Goal: Task Accomplishment & Management: Complete application form

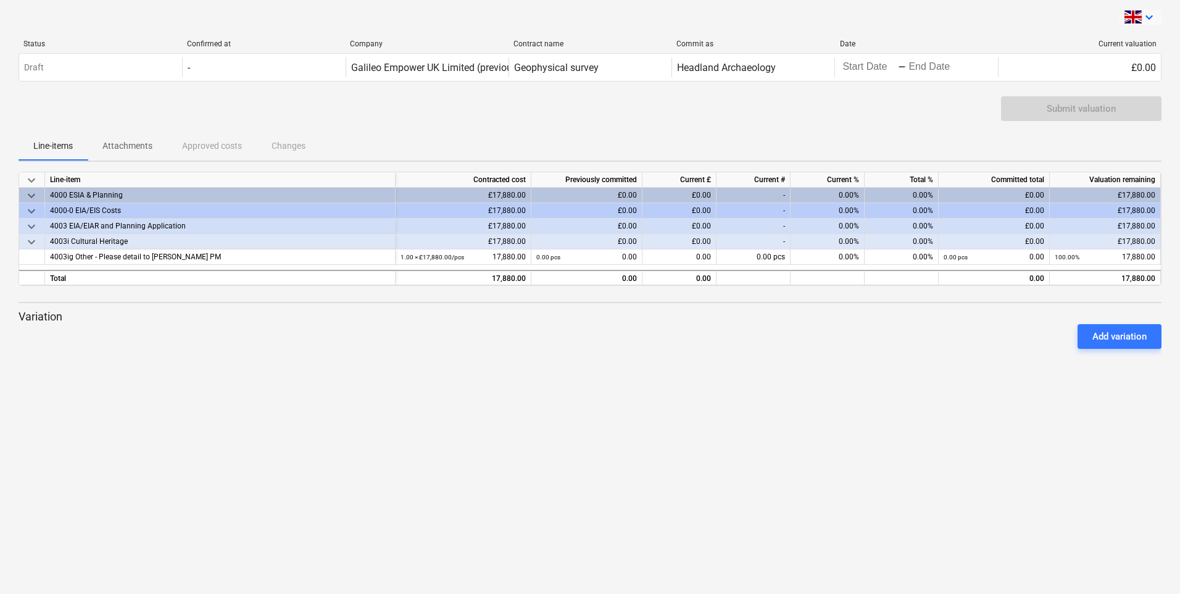
click at [785, 17] on icon "keyboard_arrow_down" at bounding box center [1149, 17] width 15 height 15
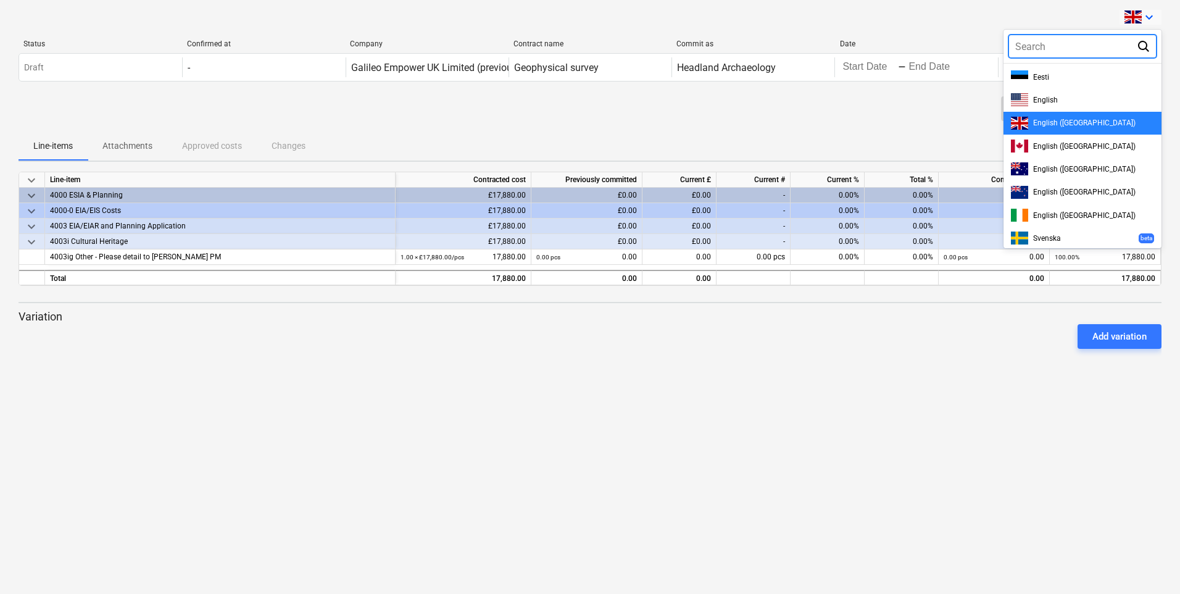
click at [785, 122] on div "English ([GEOGRAPHIC_DATA])" at bounding box center [1082, 123] width 143 height 13
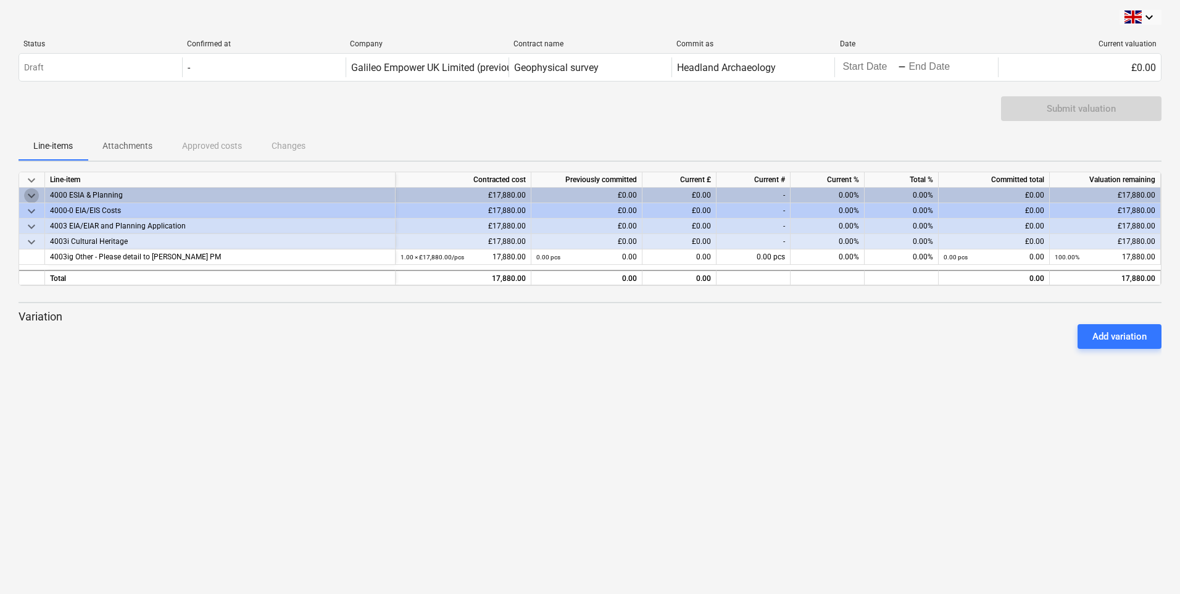
click at [31, 196] on span "keyboard_arrow_down" at bounding box center [31, 195] width 15 height 15
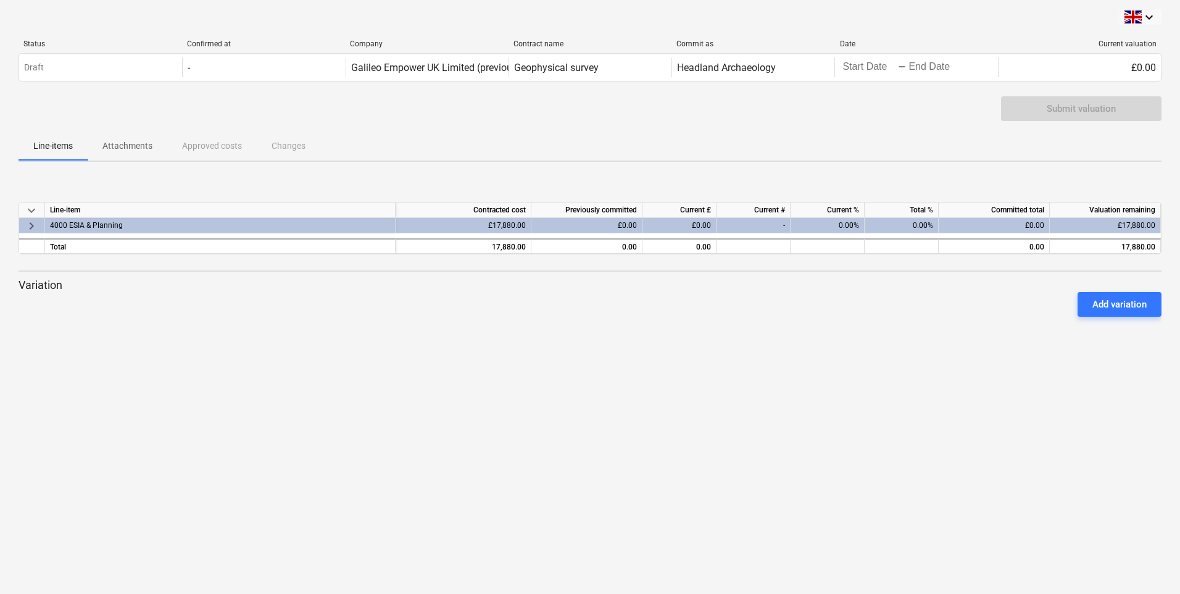
click at [31, 225] on span "keyboard_arrow_right" at bounding box center [31, 225] width 15 height 15
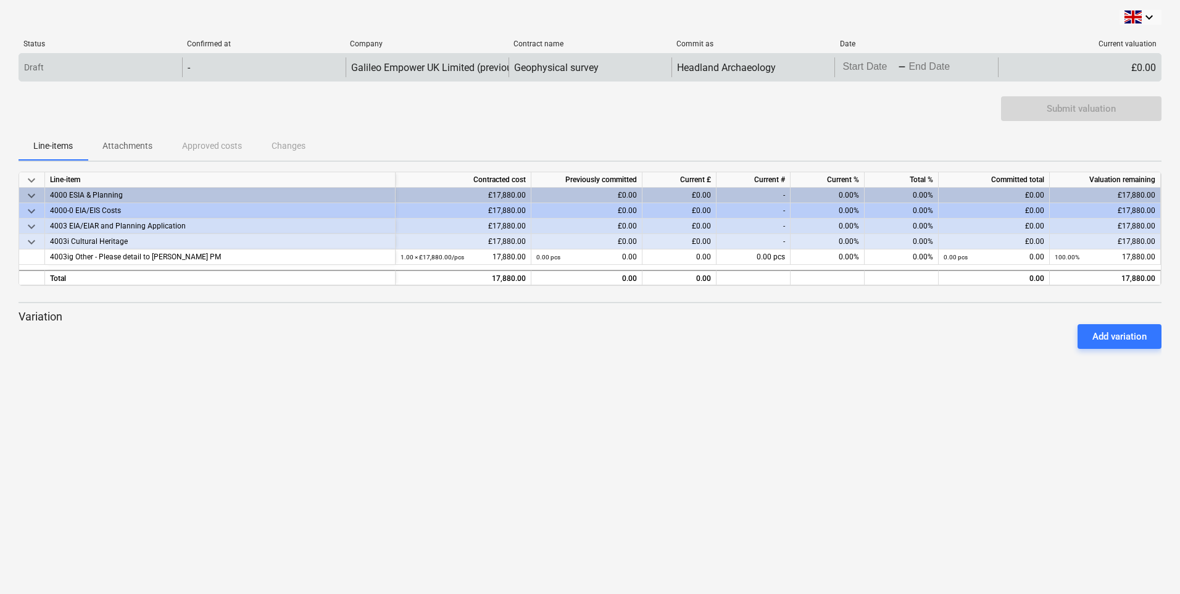
click at [785, 67] on div "£0.00" at bounding box center [1079, 67] width 163 height 20
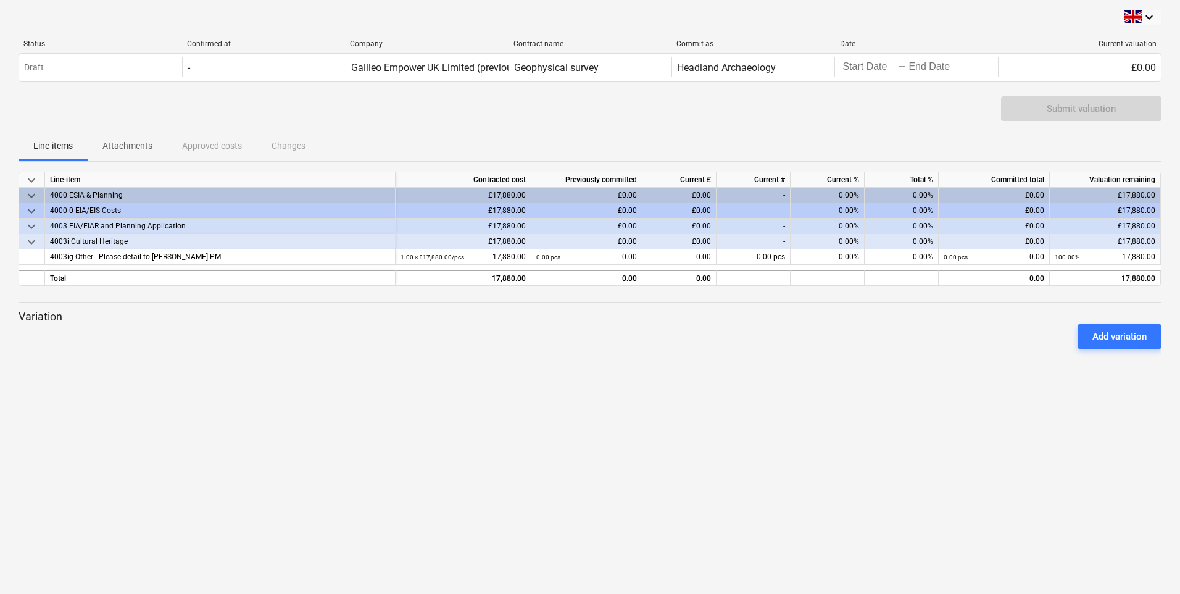
click at [683, 194] on div "£0.00" at bounding box center [680, 195] width 74 height 15
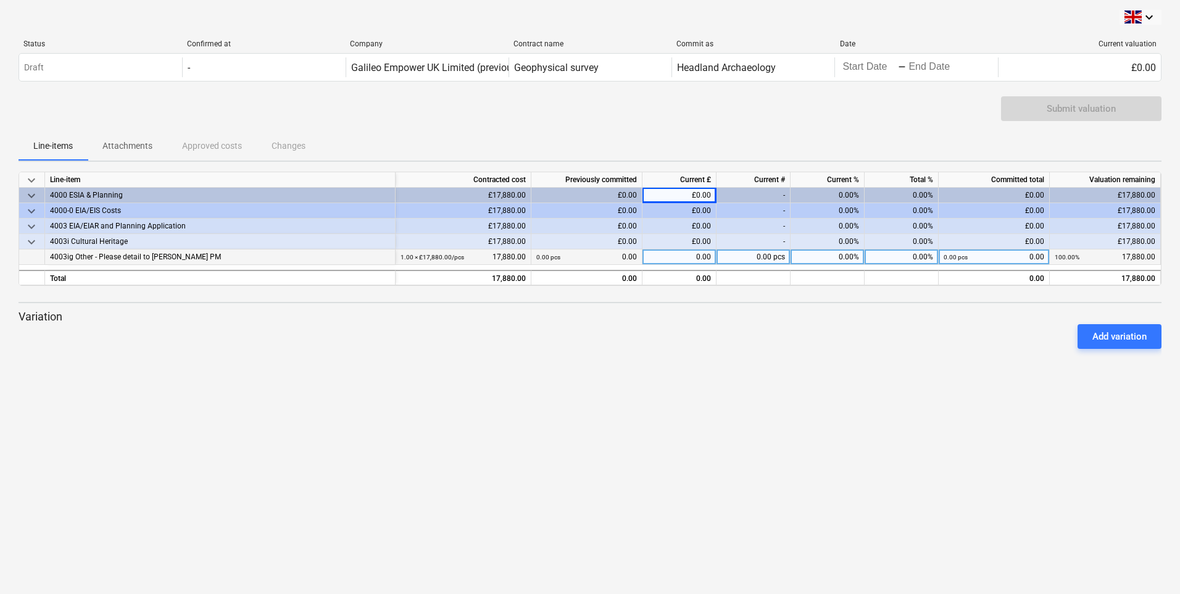
click at [693, 260] on div "0.00" at bounding box center [680, 256] width 74 height 15
type input "17880"
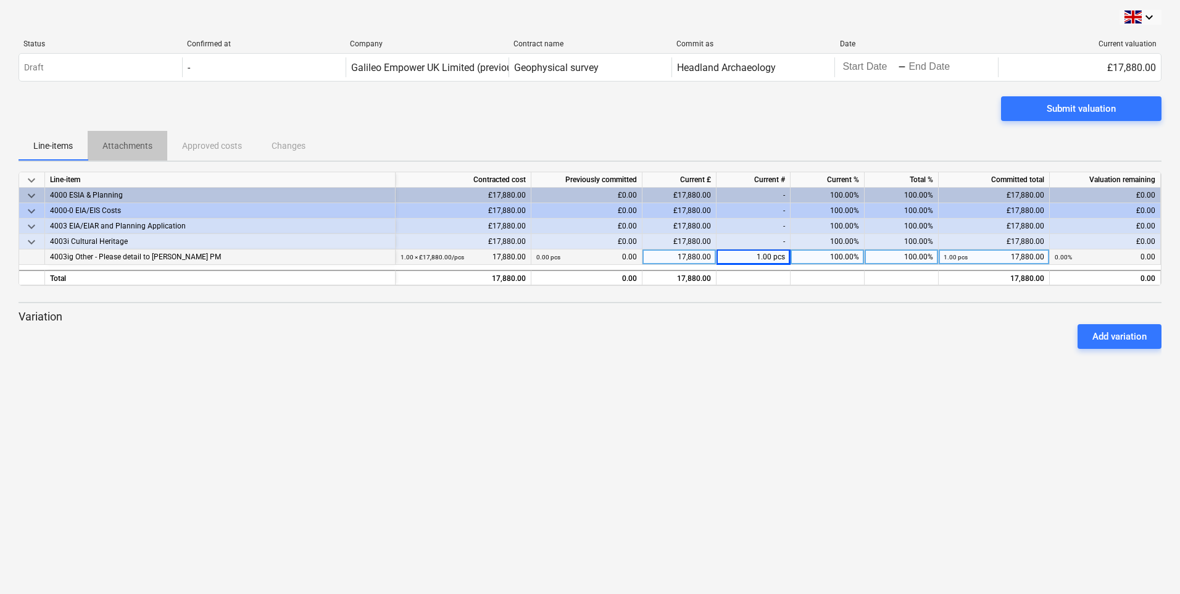
click at [131, 145] on p "Attachments" at bounding box center [127, 146] width 50 height 13
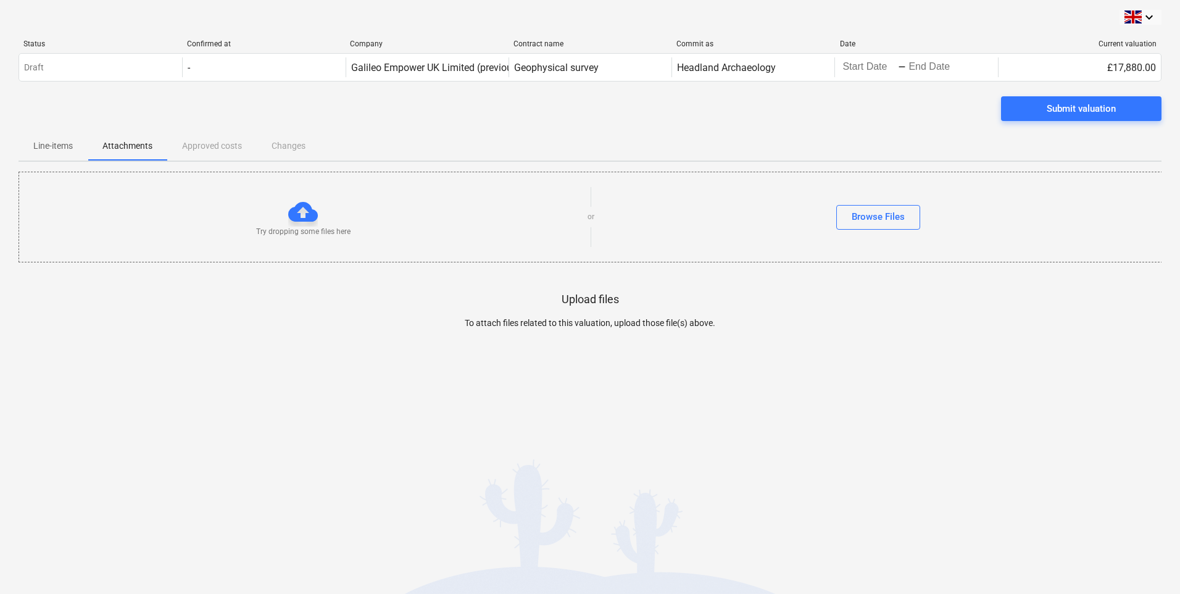
click at [56, 145] on p "Line-items" at bounding box center [53, 146] width 40 height 13
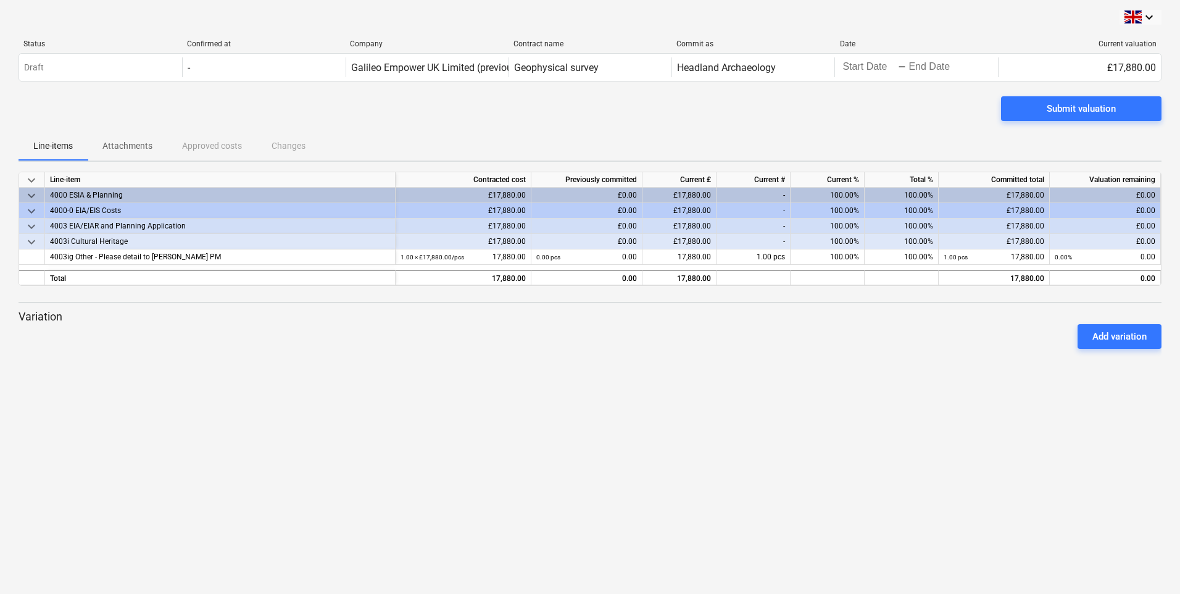
click at [127, 145] on p "Attachments" at bounding box center [127, 146] width 50 height 13
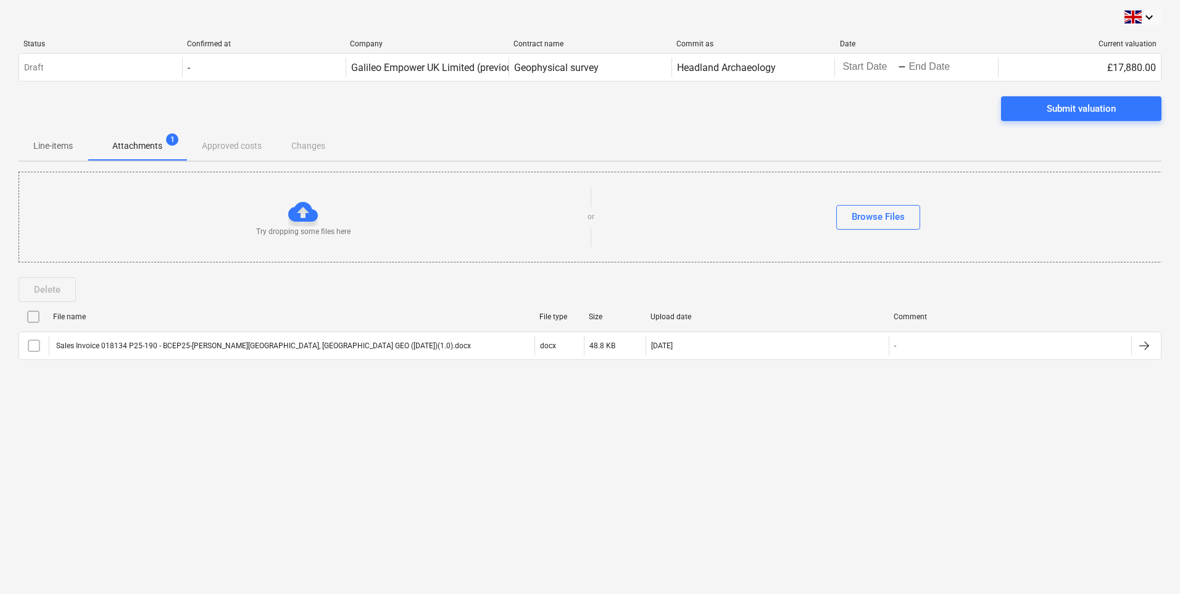
click at [49, 144] on p "Line-items" at bounding box center [53, 146] width 40 height 13
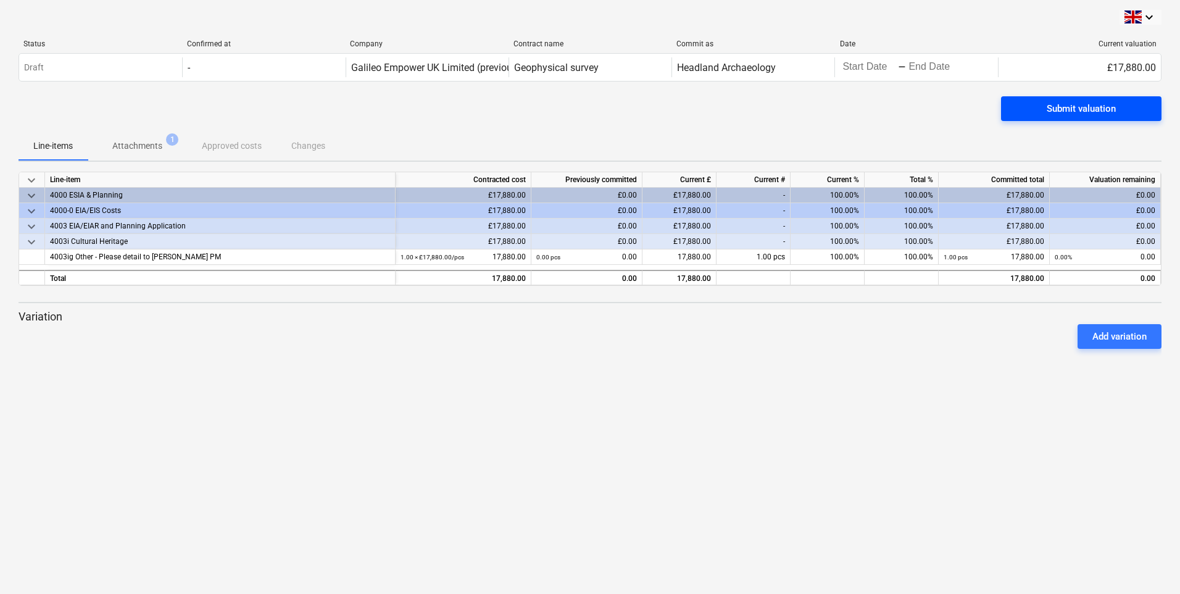
click at [785, 109] on div "Submit valuation" at bounding box center [1081, 109] width 69 height 16
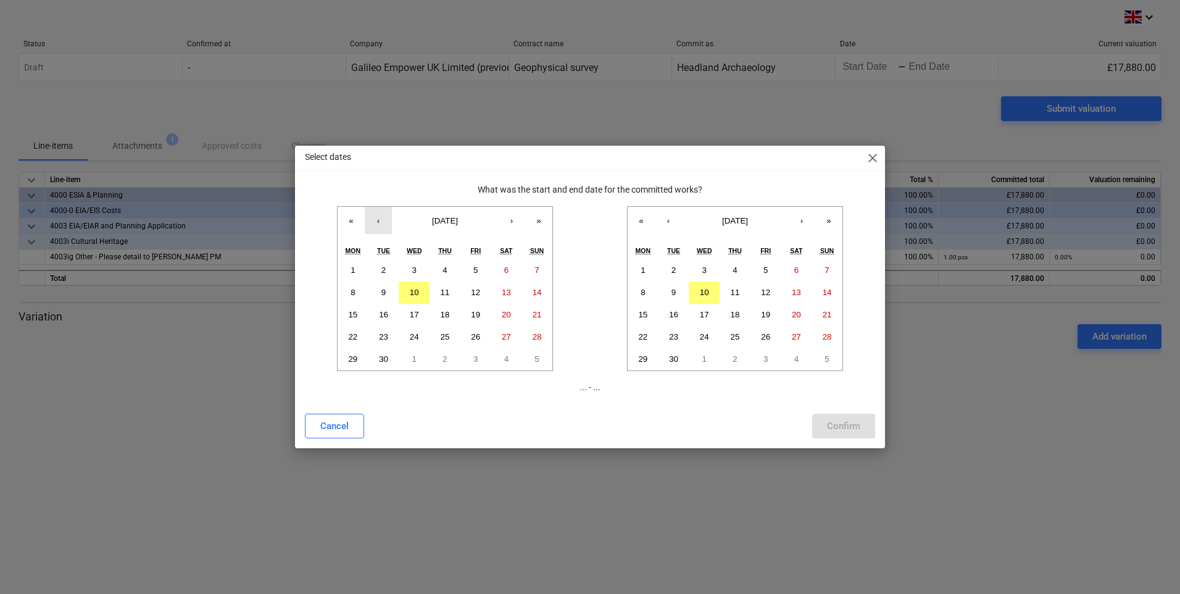
click at [378, 227] on button "‹" at bounding box center [378, 220] width 27 height 27
click at [378, 226] on button "‹" at bounding box center [378, 220] width 27 height 27
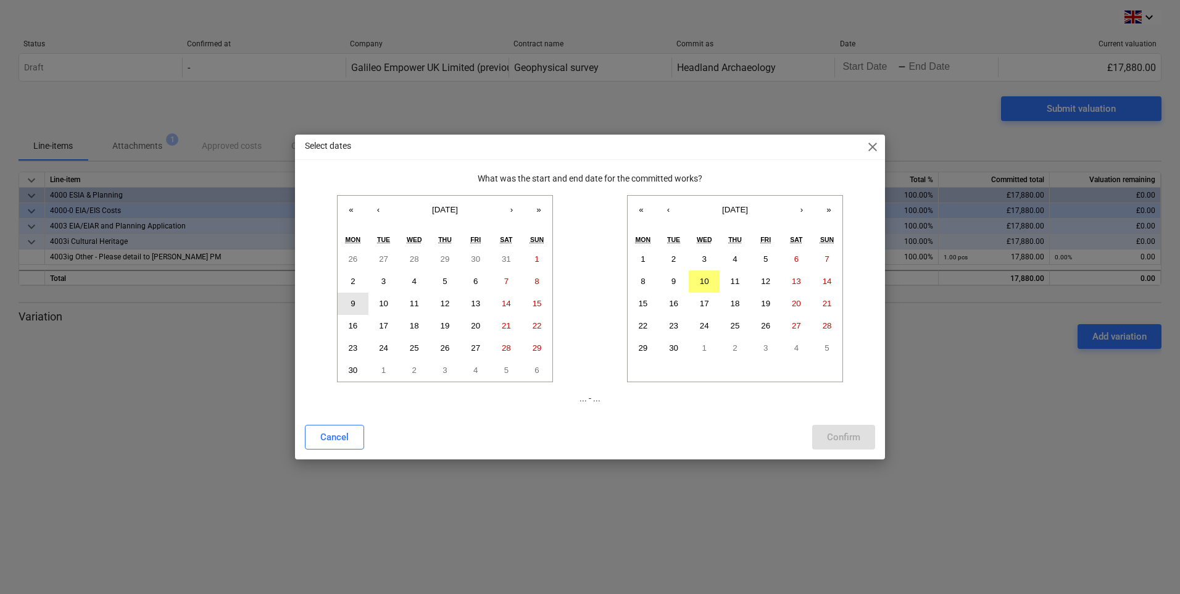
click at [354, 300] on abbr "9" at bounding box center [353, 303] width 4 height 9
click at [672, 212] on button "‹" at bounding box center [668, 209] width 27 height 27
click at [672, 213] on button "‹" at bounding box center [668, 209] width 27 height 27
click at [735, 327] on abbr "24" at bounding box center [735, 325] width 9 height 9
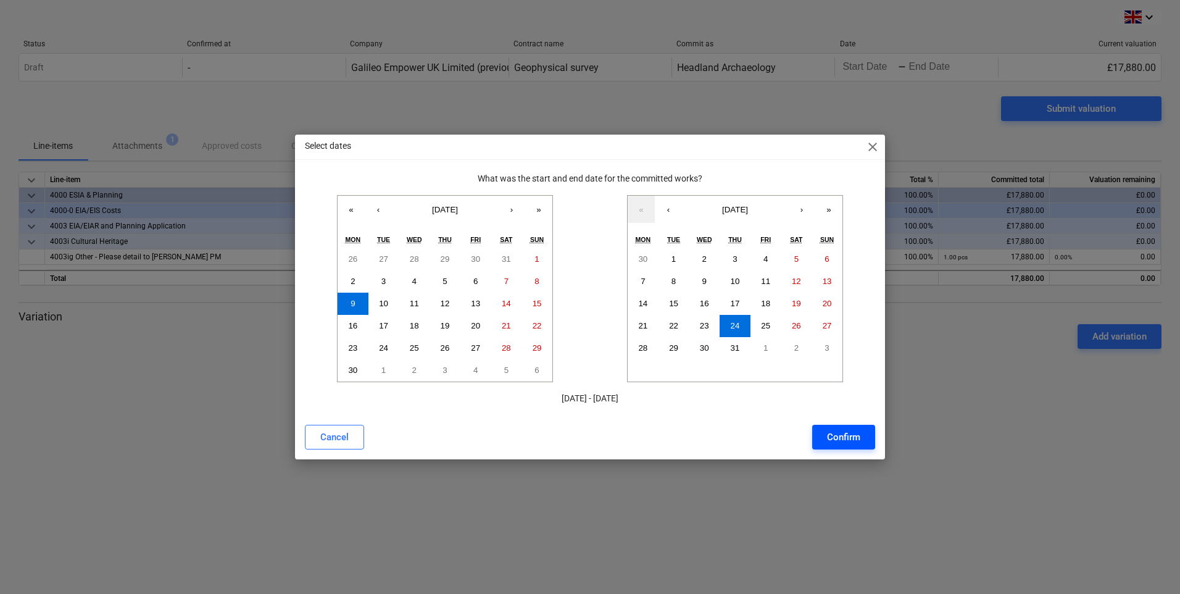
click at [785, 371] on div "Confirm" at bounding box center [843, 437] width 33 height 16
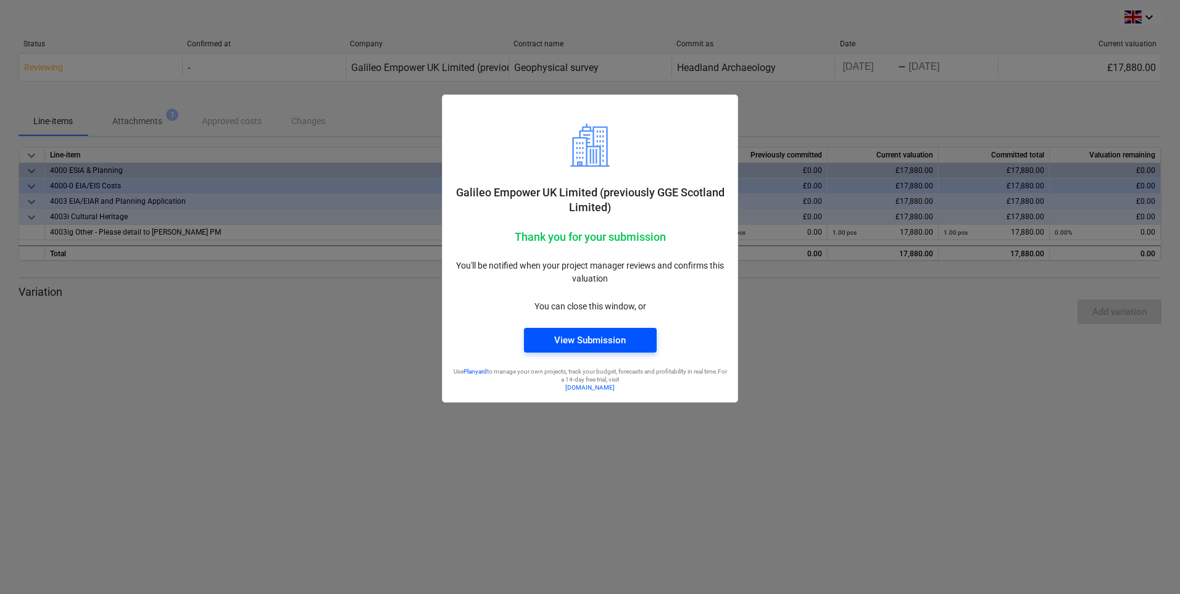
click at [593, 343] on div "View Submission" at bounding box center [590, 340] width 72 height 16
